Goal: Transaction & Acquisition: Purchase product/service

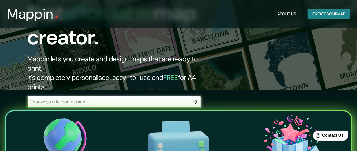
scroll to position [63, 0]
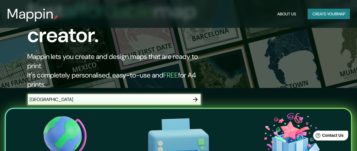
type input "[GEOGRAPHIC_DATA]"
click at [197, 97] on icon "button" at bounding box center [195, 99] width 5 height 5
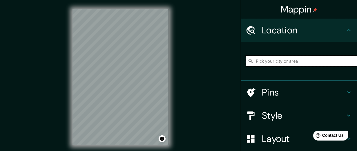
click at [285, 61] on input "Pick your city or area" at bounding box center [301, 61] width 111 height 10
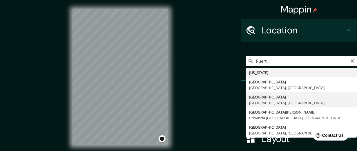
type input "[GEOGRAPHIC_DATA], [GEOGRAPHIC_DATA], [GEOGRAPHIC_DATA]"
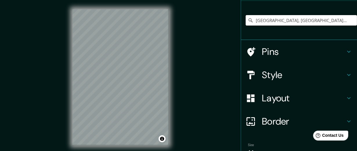
scroll to position [41, 0]
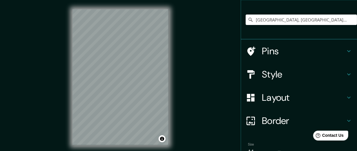
click at [350, 76] on icon at bounding box center [348, 74] width 7 height 7
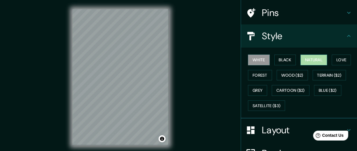
click at [311, 59] on button "Natural" at bounding box center [313, 60] width 27 height 11
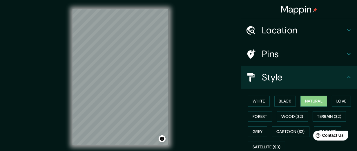
scroll to position [103, 0]
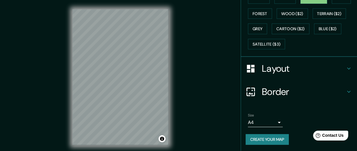
click at [281, 95] on h4 "Border" at bounding box center [304, 92] width 84 height 12
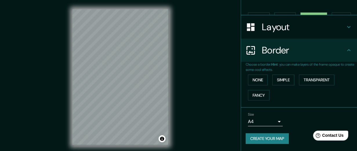
scroll to position [73, 0]
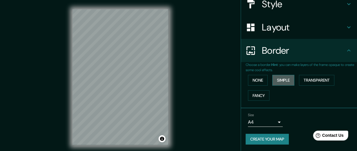
click at [277, 80] on button "Simple" at bounding box center [283, 80] width 22 height 11
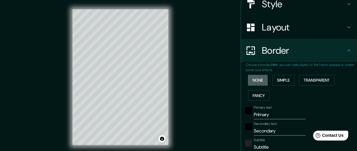
click at [259, 80] on button "None" at bounding box center [258, 80] width 20 height 11
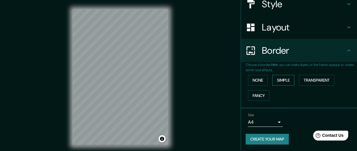
click at [285, 80] on button "Simple" at bounding box center [283, 80] width 22 height 11
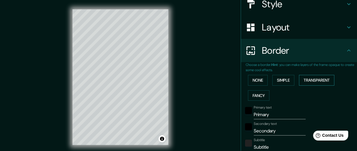
click at [310, 81] on button "Transparent" at bounding box center [316, 80] width 35 height 11
click at [262, 95] on button "Fancy" at bounding box center [258, 95] width 21 height 11
click at [277, 82] on button "Simple" at bounding box center [283, 80] width 22 height 11
click at [311, 83] on button "Transparent" at bounding box center [316, 80] width 35 height 11
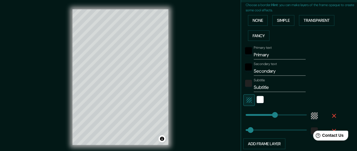
scroll to position [140, 0]
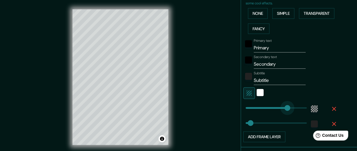
type input "235"
drag, startPoint x: 276, startPoint y: 108, endPoint x: 289, endPoint y: 108, distance: 13.3
type input "26"
type input "168"
drag, startPoint x: 289, startPoint y: 108, endPoint x: 276, endPoint y: 108, distance: 12.8
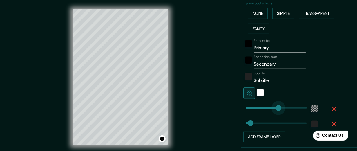
type input "26"
type input "139"
drag, startPoint x: 276, startPoint y: 108, endPoint x: 271, endPoint y: 109, distance: 4.9
type input "26"
type input "114"
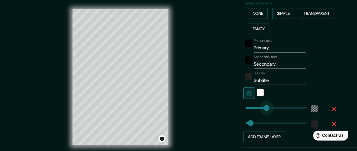
drag, startPoint x: 271, startPoint y: 109, endPoint x: 266, endPoint y: 110, distance: 5.1
type input "26"
click at [262, 46] on input "Primary" at bounding box center [280, 47] width 52 height 9
click at [267, 47] on input "Primary" at bounding box center [280, 47] width 52 height 9
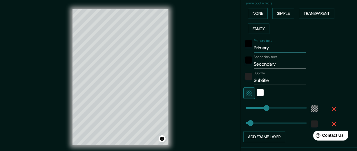
click at [267, 47] on input "Primary" at bounding box center [280, 47] width 52 height 9
type input "P"
type input "26"
type input "Pu"
type input "26"
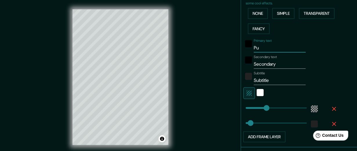
type input "Pue"
type input "26"
type input "Puer"
type input "26"
type input "Puert"
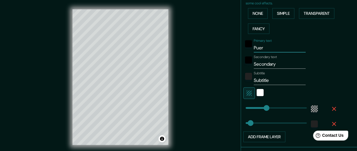
type input "26"
type input "Puerto"
type input "26"
type input "Puerto"
type input "26"
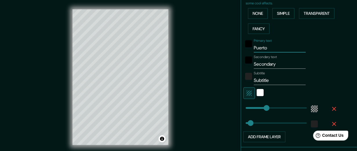
type input "Puerto V"
type input "26"
type input "Puerto Va"
type input "26"
type input "Puerto Val"
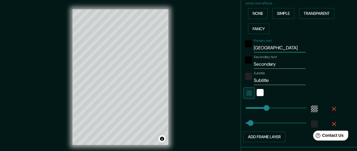
type input "26"
type input "Puerto Vall"
type input "26"
type input "Puerto Valla"
type input "26"
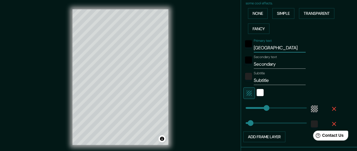
type input "Puerto Vallar"
type input "26"
click at [268, 48] on input "Puerto Vallar" at bounding box center [280, 47] width 52 height 9
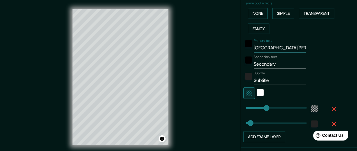
click at [282, 49] on input "Puerto Vallar" at bounding box center [280, 47] width 52 height 9
click at [277, 49] on input "Puerto Vallar" at bounding box center [280, 47] width 52 height 9
type input "p"
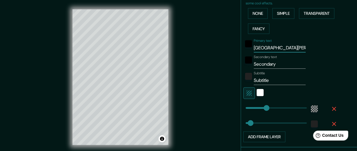
type input "26"
type input "pu"
type input "26"
type input "pue"
type input "26"
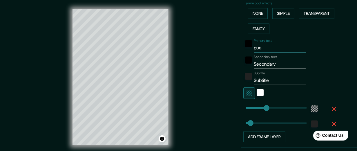
type input "puer"
type input "26"
type input "puert"
type input "26"
type input "puerto"
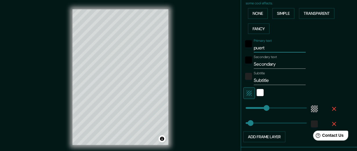
type input "26"
type input "puerto"
click at [270, 64] on input "Secondary" at bounding box center [280, 63] width 52 height 9
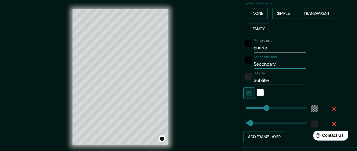
type input "v"
type input "26"
type input "va"
type input "26"
type input "val"
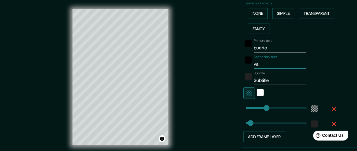
type input "26"
type input "vall"
type input "26"
type input "valla"
type input "26"
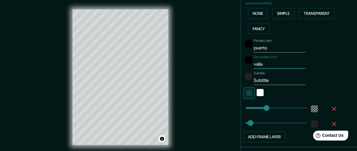
type input "vallar"
type input "26"
type input "vallart"
type input "26"
type input "vallarta"
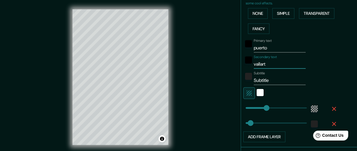
type input "26"
type input "vallarta"
click at [264, 77] on input "Subtitle" at bounding box center [280, 80] width 52 height 9
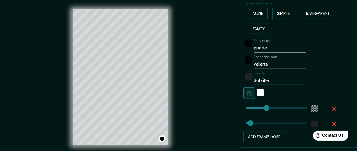
type input "j"
type input "26"
type input "ja"
type input "26"
type input "jal"
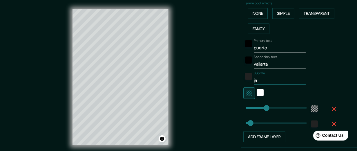
type input "26"
type input "jali"
type input "26"
type input "jalis"
type input "26"
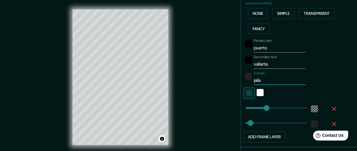
type input "jali"
type input "26"
type input "jal"
type input "26"
type input "ja"
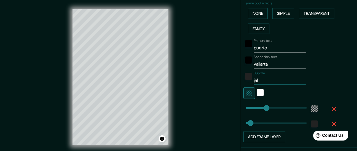
type input "26"
type input "j"
type input "26"
type input "J"
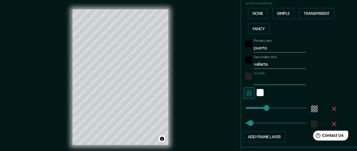
type input "26"
type input "Ja"
type input "26"
type input "Jal"
type input "26"
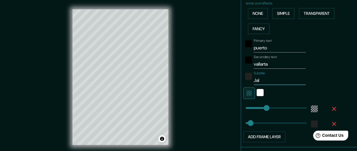
type input "Jali"
type input "26"
type input "Jalis"
type input "26"
type input "Jalisc"
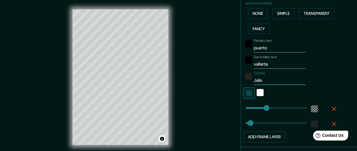
type input "26"
type input "Jalisco"
type input "26"
type input "Jalisco"
click at [249, 44] on div "black" at bounding box center [248, 43] width 7 height 7
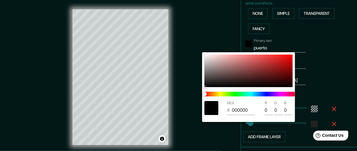
click at [242, 110] on input "000000" at bounding box center [243, 110] width 23 height 9
paste input "color-HEX"
type input "26"
type input "000000"
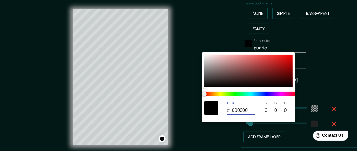
click at [242, 110] on input "000000" at bounding box center [243, 110] width 23 height 9
type input "26"
type input "000000"
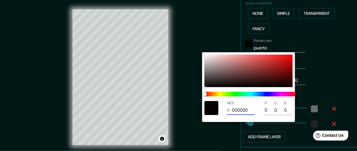
paste input "color-HEX"
type input "26"
type input "000000"
click at [239, 113] on input "000000" at bounding box center [243, 110] width 23 height 9
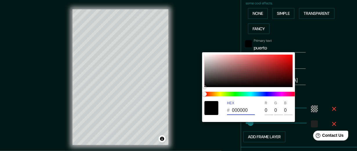
paste input "415134"
type input "26"
type input "415134"
type input "65"
type input "81"
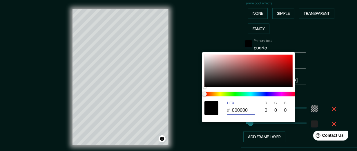
type input "52"
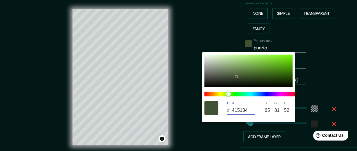
type input "415134"
click at [331, 80] on div at bounding box center [178, 75] width 357 height 151
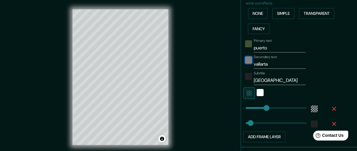
click at [250, 62] on div "black" at bounding box center [248, 60] width 7 height 7
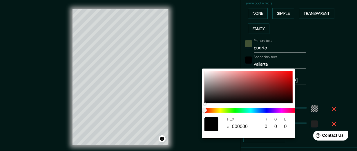
click at [242, 122] on input "000000" at bounding box center [243, 126] width 23 height 9
paste input "415134"
type input "26"
type input "415134"
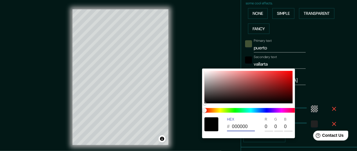
type input "65"
type input "81"
type input "52"
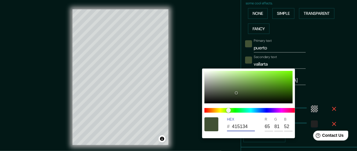
type input "415134"
click at [328, 82] on div at bounding box center [178, 75] width 357 height 151
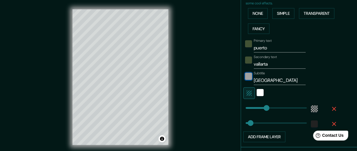
click at [250, 74] on div "color-222222" at bounding box center [248, 76] width 7 height 7
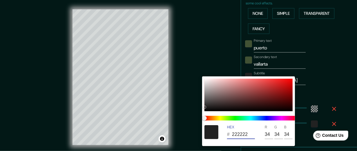
click at [242, 136] on input "222222" at bounding box center [243, 134] width 23 height 9
paste input "415134"
type input "26"
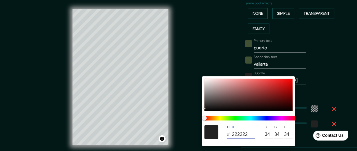
type input "415134"
type input "65"
type input "81"
type input "52"
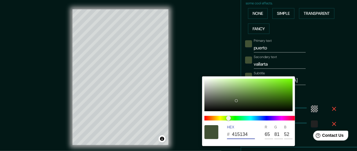
type input "415134"
click at [330, 84] on div at bounding box center [178, 75] width 357 height 151
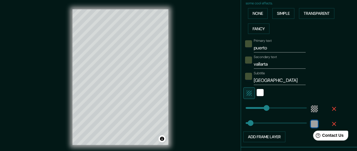
click at [316, 121] on div "color-222222" at bounding box center [314, 123] width 7 height 7
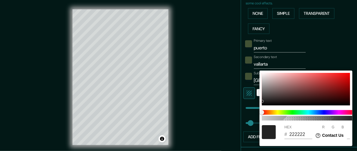
click at [300, 134] on input "222222" at bounding box center [300, 134] width 23 height 9
paste input "415134"
type input "26"
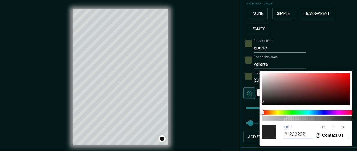
type input "415134"
type input "65"
type input "81"
type input "52"
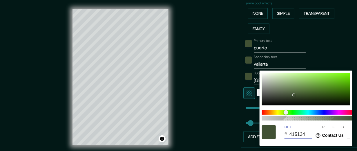
type input "415134"
click at [345, 42] on div at bounding box center [178, 75] width 357 height 151
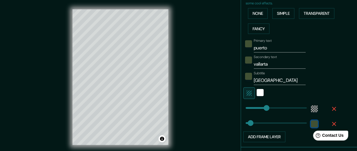
scroll to position [178, 0]
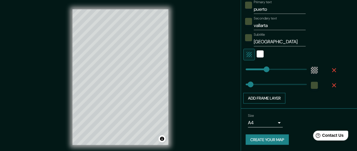
click at [267, 97] on button "Add frame layer" at bounding box center [264, 98] width 42 height 11
type input "26"
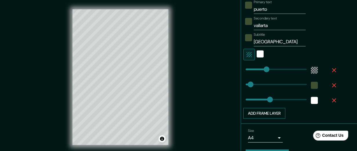
type input "132"
click at [267, 114] on button "Add frame layer" at bounding box center [264, 113] width 42 height 11
type input "26"
type input "132"
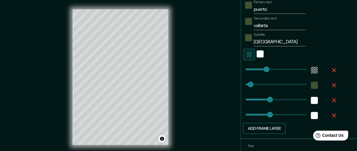
type input "132"
click at [267, 129] on button "Add frame layer" at bounding box center [264, 128] width 42 height 11
type input "26"
type input "132"
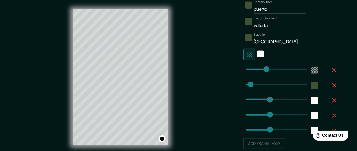
type input "26"
type input "132"
click at [267, 129] on span at bounding box center [267, 130] width 6 height 6
type input "26"
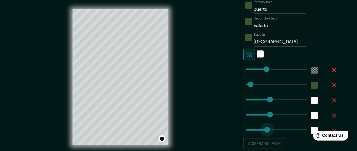
type input "132"
click at [267, 129] on span at bounding box center [267, 130] width 6 height 6
type input "26"
type input "132"
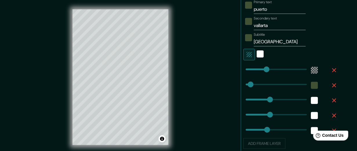
type input "132"
click at [267, 129] on span at bounding box center [267, 130] width 6 height 6
type input "26"
type input "132"
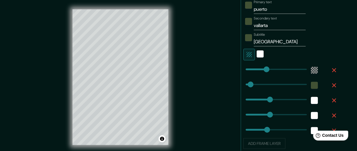
click at [333, 128] on html "Help Contact Us" at bounding box center [327, 134] width 45 height 12
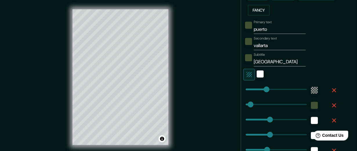
scroll to position [224, 0]
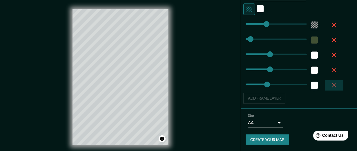
click at [334, 84] on icon "button" at bounding box center [334, 85] width 4 height 4
type input "26"
type input "132"
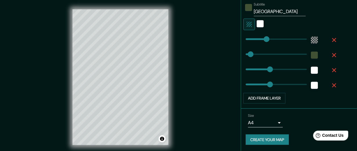
click at [334, 84] on icon "button" at bounding box center [334, 85] width 7 height 7
type input "26"
type input "132"
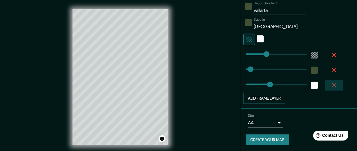
click at [334, 84] on icon "button" at bounding box center [334, 85] width 7 height 7
type input "26"
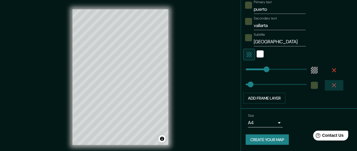
click at [334, 84] on icon "button" at bounding box center [334, 85] width 4 height 4
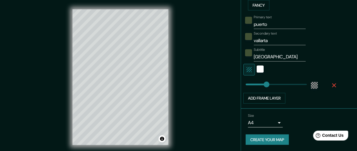
click at [334, 84] on icon "button" at bounding box center [334, 85] width 4 height 4
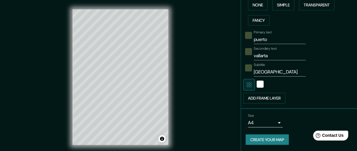
click at [263, 73] on input "Jalisco" at bounding box center [280, 71] width 52 height 9
click at [342, 76] on div "Primary text puerto Secondary text vallarta Subtitle Add frame layer" at bounding box center [301, 66] width 111 height 76
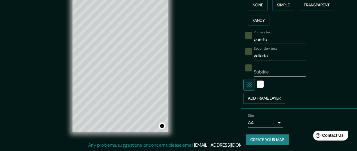
click at [266, 137] on button "Create your map" at bounding box center [267, 139] width 43 height 11
click at [263, 138] on button "Create your map" at bounding box center [267, 139] width 43 height 11
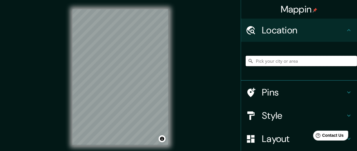
click at [297, 61] on input "Pick your city or area" at bounding box center [301, 61] width 111 height 10
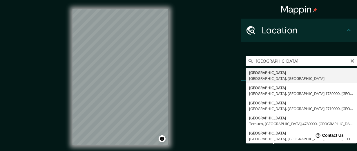
type input "[GEOGRAPHIC_DATA], [GEOGRAPHIC_DATA], [GEOGRAPHIC_DATA]"
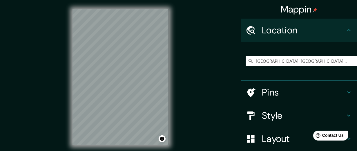
click at [273, 119] on h4 "Style" at bounding box center [304, 116] width 84 height 12
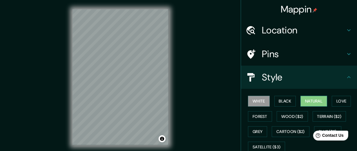
click at [315, 99] on button "Natural" at bounding box center [313, 101] width 27 height 11
click at [350, 79] on icon at bounding box center [348, 77] width 7 height 7
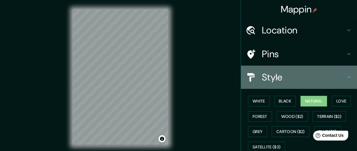
click at [349, 78] on icon at bounding box center [348, 77] width 7 height 7
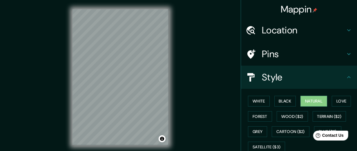
click at [349, 77] on icon at bounding box center [348, 77] width 7 height 7
click at [243, 100] on div "White Black Natural Love Forest Wood ($2) Terrain ($2) Grey Cartoon ($2) Blue (…" at bounding box center [299, 124] width 116 height 71
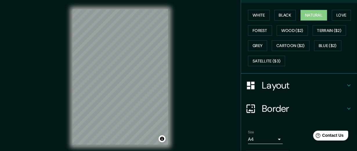
scroll to position [88, 0]
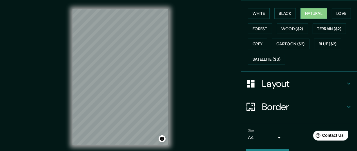
click at [284, 79] on h4 "Layout" at bounding box center [304, 84] width 84 height 12
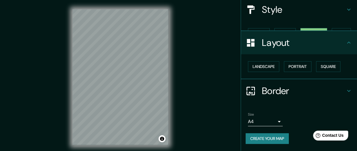
scroll to position [57, 0]
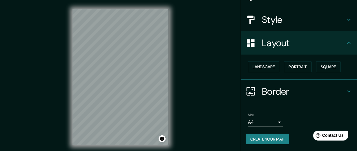
click at [350, 39] on div "Layout" at bounding box center [299, 42] width 116 height 23
click at [349, 45] on icon at bounding box center [348, 42] width 7 height 7
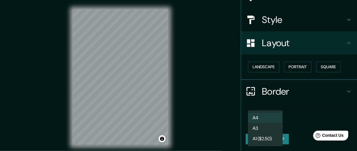
click at [280, 121] on body "Mappin Location Puerto Vallarta, Jalisco, México Pins Style Layout Landscape Po…" at bounding box center [178, 75] width 357 height 151
click at [290, 120] on div at bounding box center [178, 75] width 357 height 151
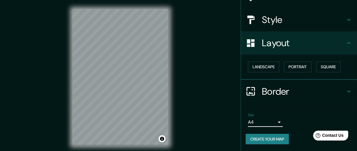
click at [279, 140] on button "Create your map" at bounding box center [267, 139] width 43 height 11
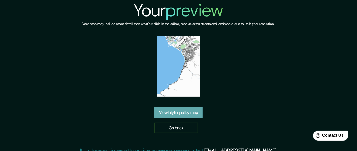
click at [185, 112] on link "View high quality map" at bounding box center [178, 112] width 48 height 11
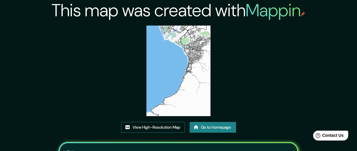
click at [161, 129] on link "View High-Resolution Map" at bounding box center [153, 127] width 64 height 11
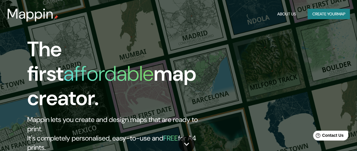
type input "nuevo nayarit"
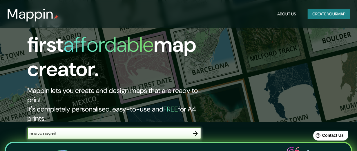
click at [193, 130] on icon "button" at bounding box center [195, 133] width 7 height 7
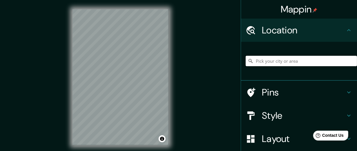
click at [276, 60] on input "Pick your city or area" at bounding box center [301, 61] width 111 height 10
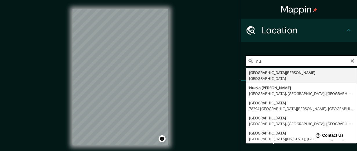
type input "n"
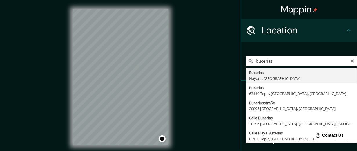
type input "Bucerías, Nayarit, [GEOGRAPHIC_DATA]"
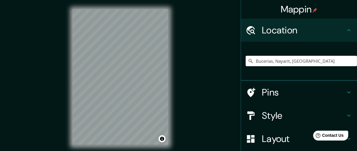
click at [346, 116] on icon at bounding box center [348, 115] width 7 height 7
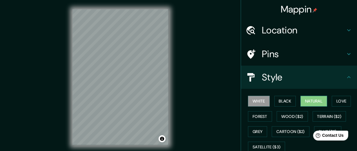
click at [311, 100] on button "Natural" at bounding box center [313, 101] width 27 height 11
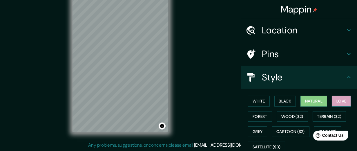
scroll to position [103, 0]
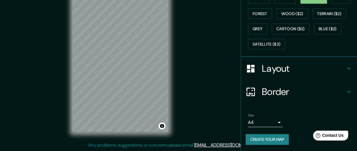
click at [264, 140] on button "Create your map" at bounding box center [267, 139] width 43 height 11
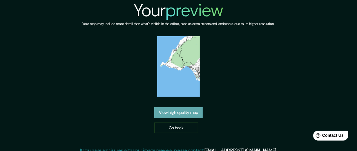
click at [183, 112] on link "View high quality map" at bounding box center [178, 112] width 48 height 11
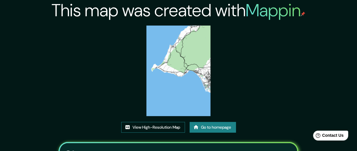
click at [144, 128] on link "View High-Resolution Map" at bounding box center [153, 127] width 64 height 11
